Goal: Task Accomplishment & Management: Manage account settings

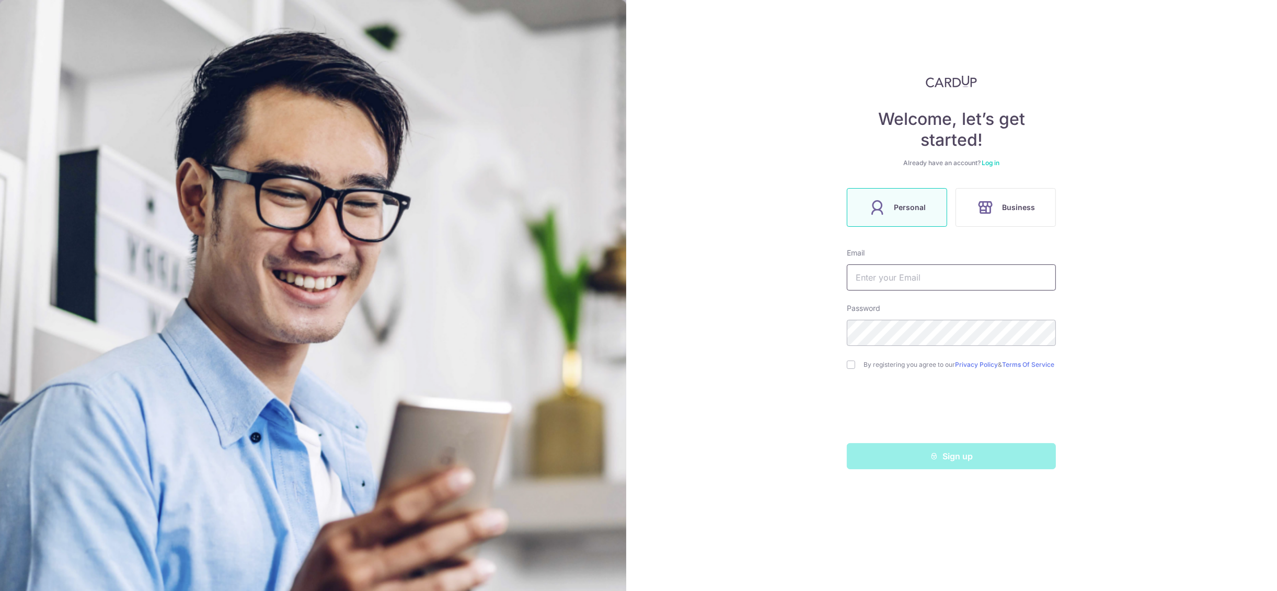
type input "[EMAIL_ADDRESS][DOMAIN_NAME]"
click at [991, 162] on link "Log in" at bounding box center [990, 163] width 18 height 8
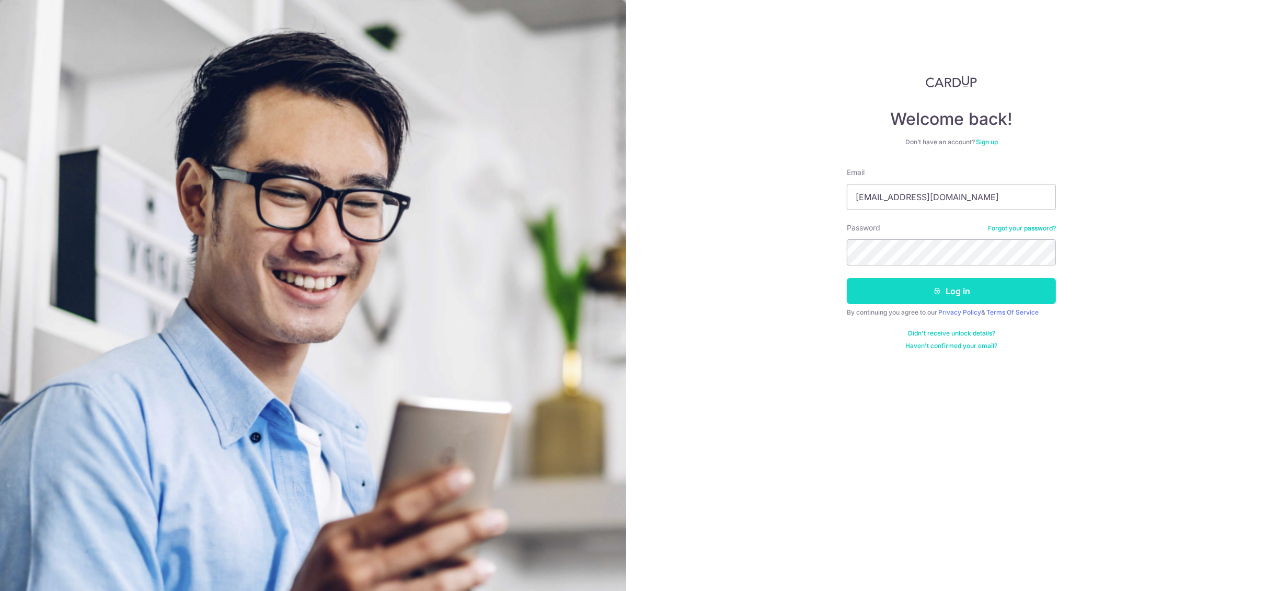
click at [946, 295] on button "Log in" at bounding box center [951, 291] width 209 height 26
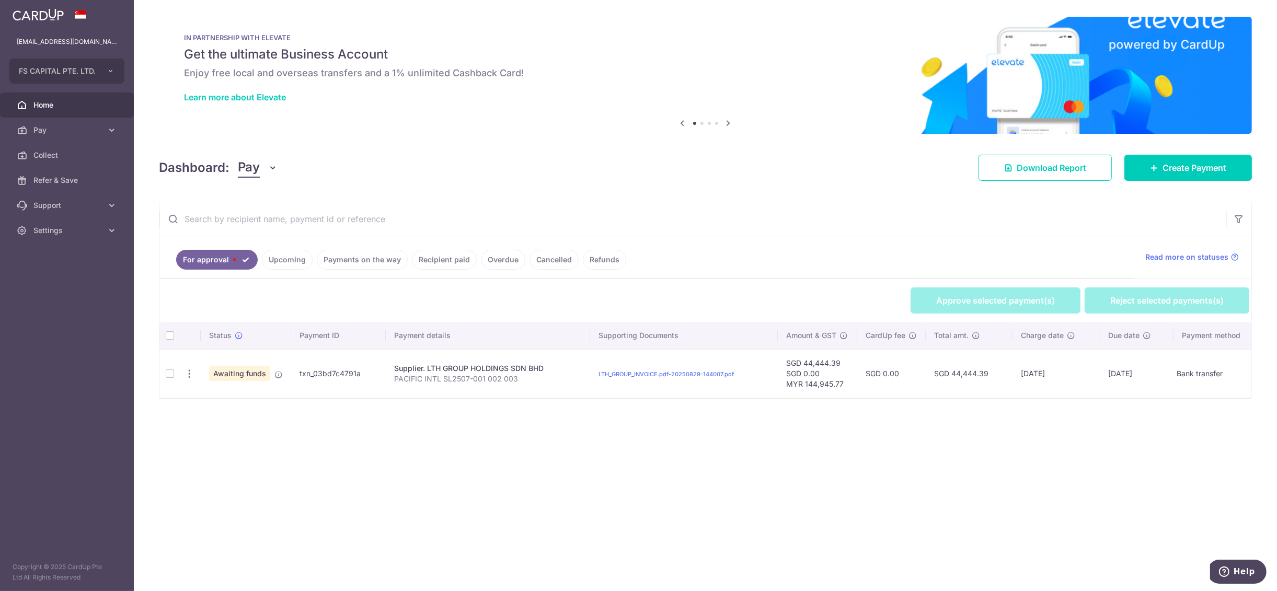
click at [687, 485] on div "× Pause Schedule Pause all future payments in this series Pause just this one p…" at bounding box center [705, 295] width 1143 height 591
click at [169, 375] on td at bounding box center [169, 373] width 20 height 49
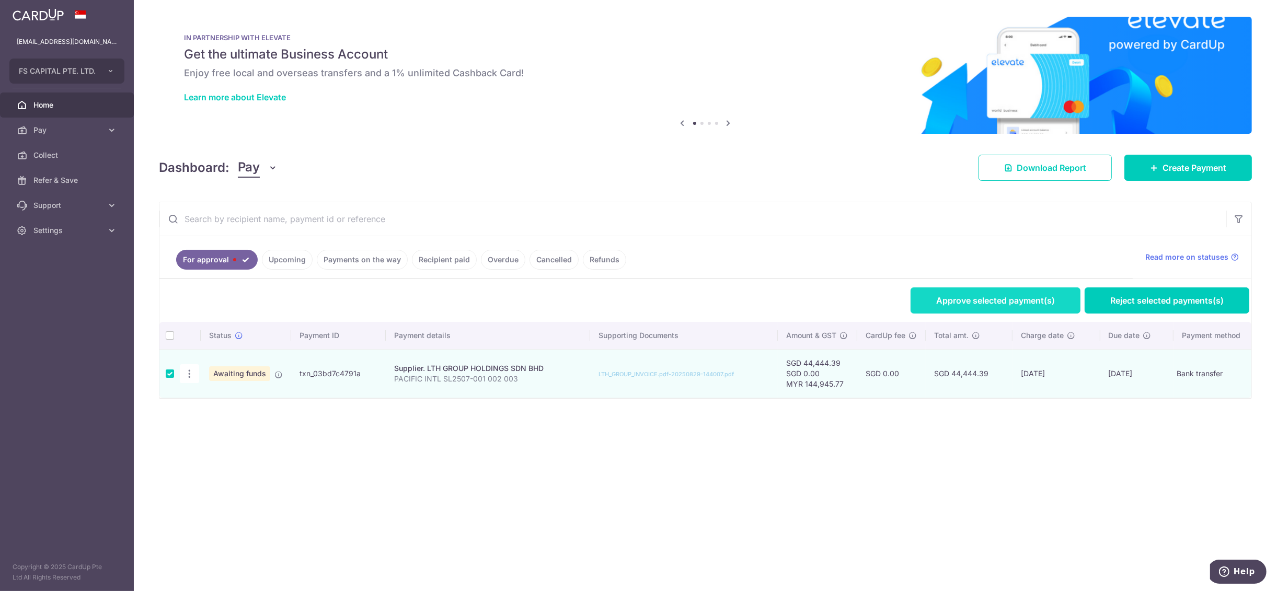
click at [973, 302] on link "Approve selected payment(s)" at bounding box center [995, 300] width 170 height 26
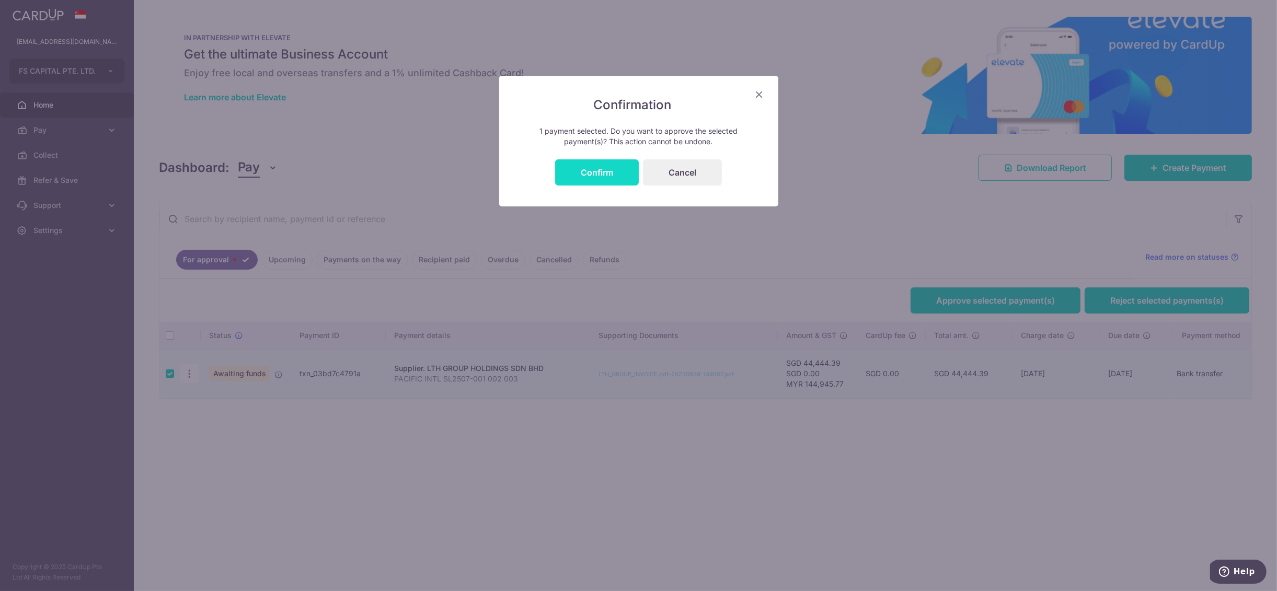
click at [618, 172] on button "Confirm" at bounding box center [597, 172] width 84 height 26
